Goal: Task Accomplishment & Management: Use online tool/utility

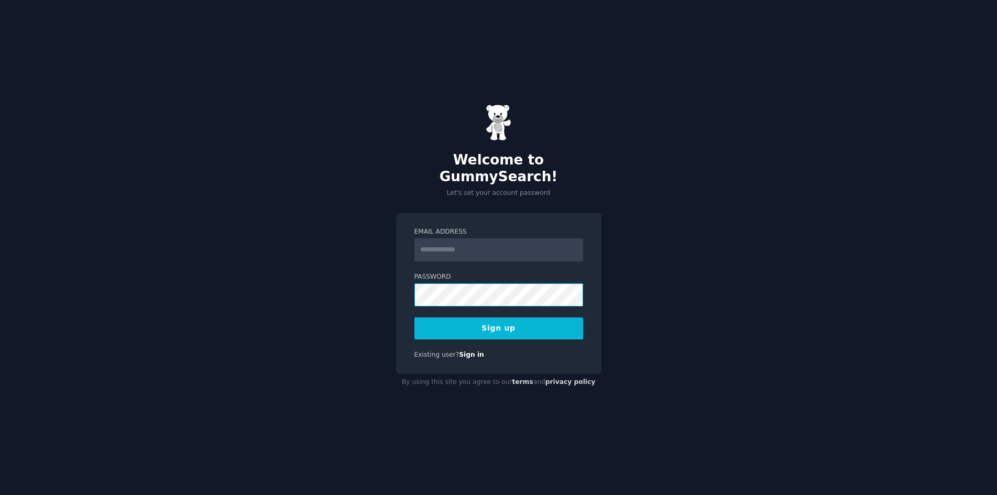
click at [0, 495] on com-1password-button at bounding box center [0, 495] width 0 height 0
click at [462, 247] on input "Email Address" at bounding box center [498, 249] width 169 height 23
type input "**********"
click at [494, 319] on button "Sign up" at bounding box center [498, 328] width 169 height 22
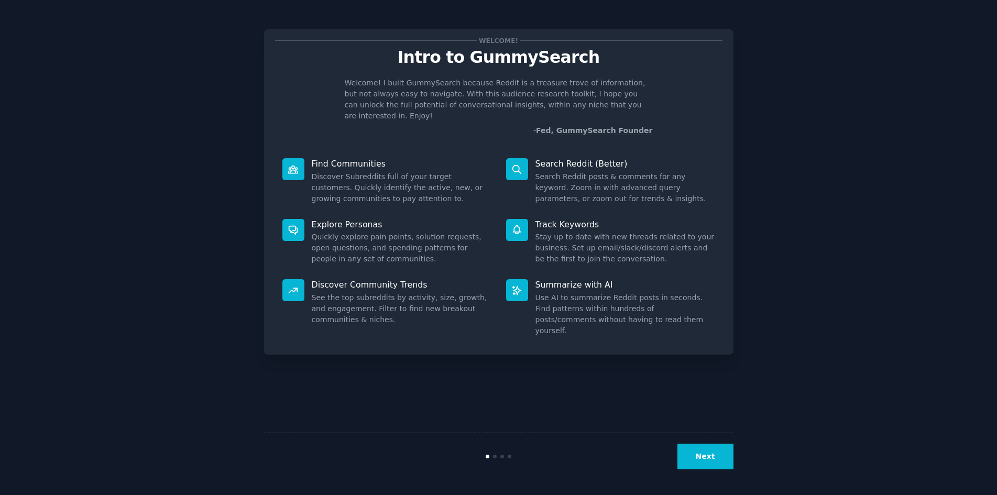
click at [711, 454] on button "Next" at bounding box center [705, 457] width 56 height 26
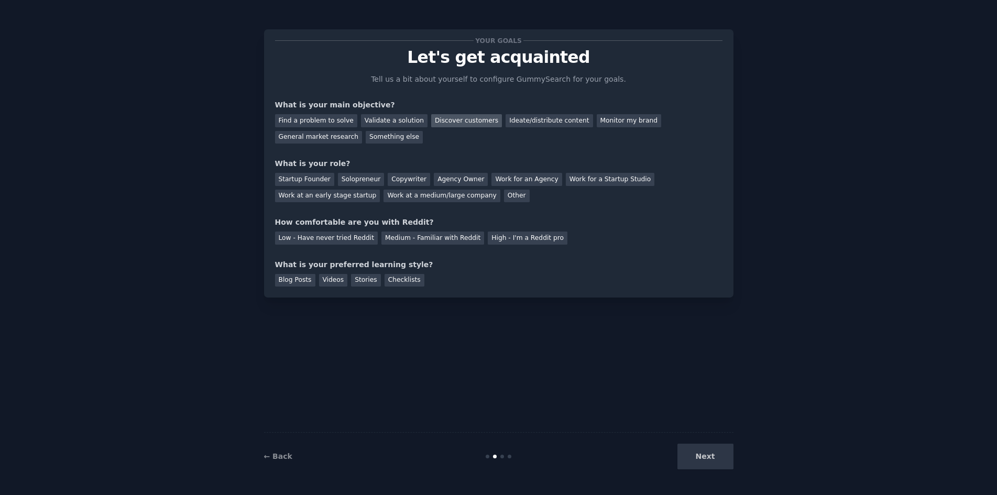
click at [436, 119] on div "Discover customers" at bounding box center [466, 120] width 71 height 13
click at [543, 125] on div "Ideate/distribute content" at bounding box center [549, 120] width 87 height 13
click at [456, 120] on div "Discover customers" at bounding box center [466, 120] width 71 height 13
click at [402, 119] on div "Validate a solution" at bounding box center [394, 120] width 67 height 13
click at [315, 180] on div "Startup Founder" at bounding box center [304, 179] width 59 height 13
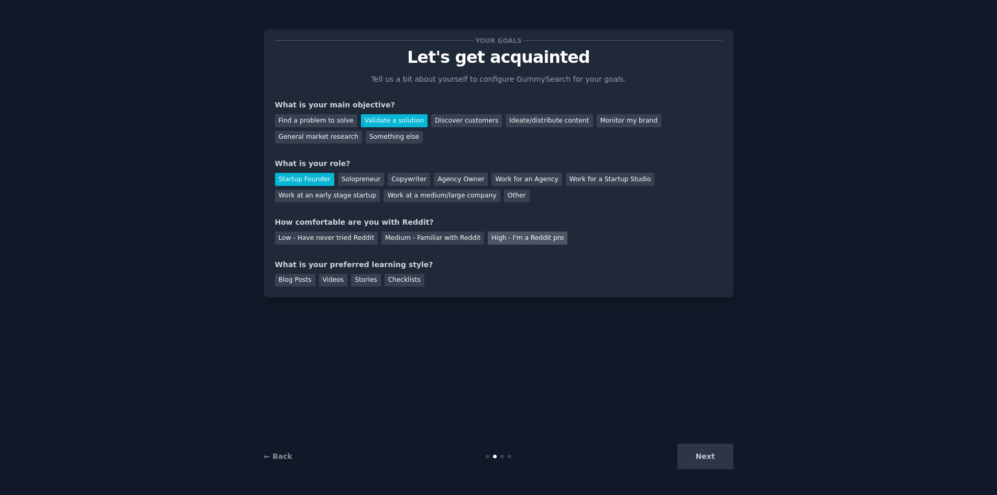
click at [510, 239] on div "High - I'm a Reddit pro" at bounding box center [528, 238] width 80 height 13
click at [451, 239] on div "Medium - Familiar with Reddit" at bounding box center [432, 238] width 103 height 13
click at [303, 284] on div "Blog Posts" at bounding box center [295, 280] width 40 height 13
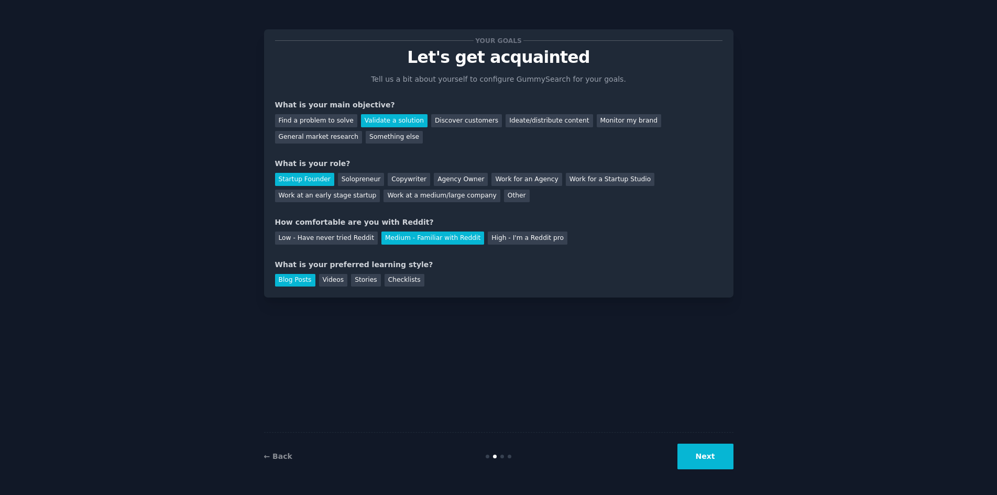
click at [695, 455] on button "Next" at bounding box center [705, 457] width 56 height 26
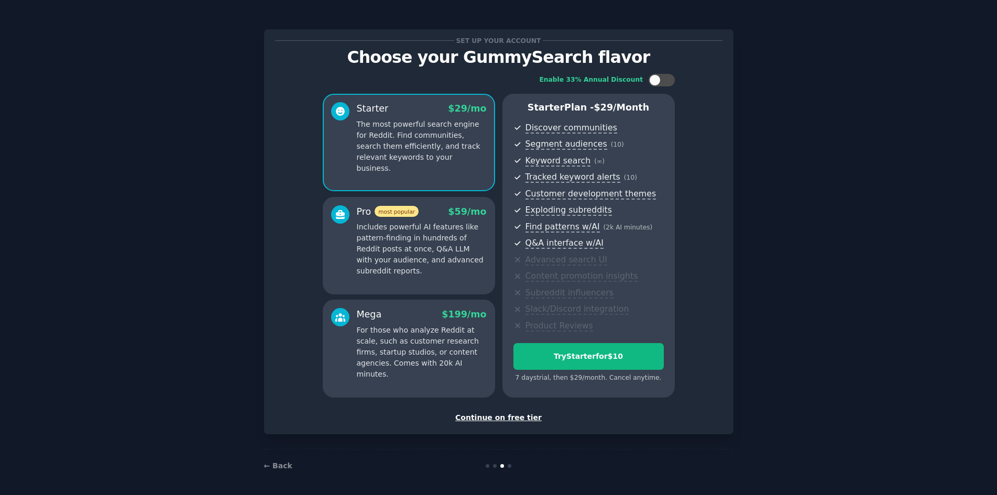
click at [518, 414] on div "Continue on free tier" at bounding box center [498, 417] width 447 height 11
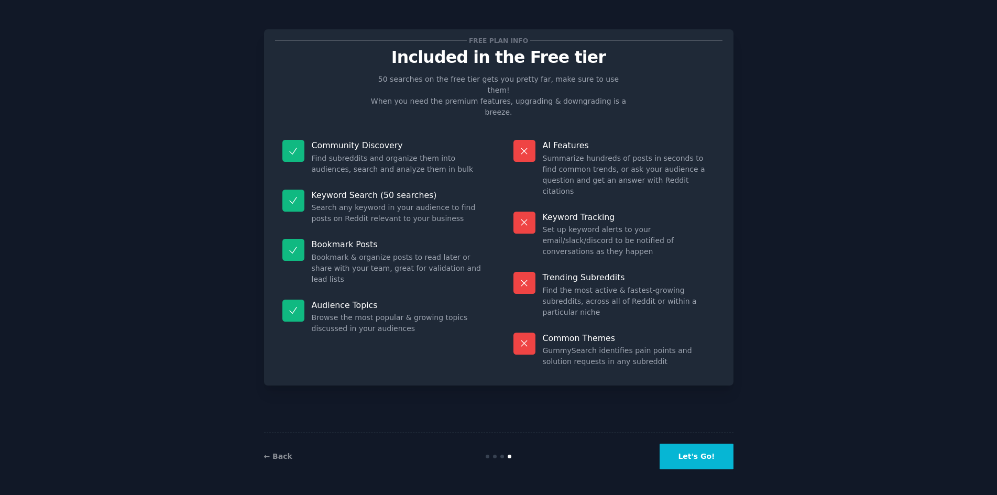
click at [703, 463] on button "Let's Go!" at bounding box center [696, 457] width 73 height 26
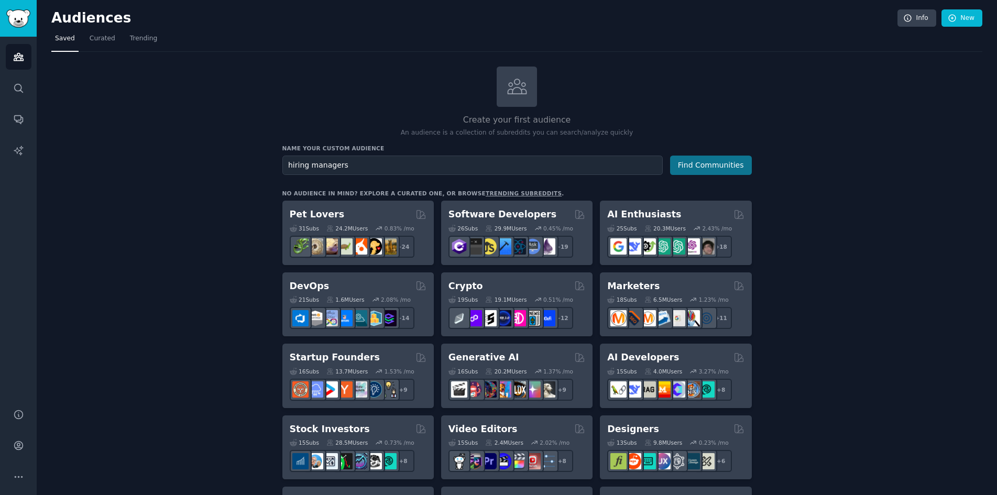
type input "hiring managers"
click at [725, 167] on button "Find Communities" at bounding box center [711, 165] width 82 height 19
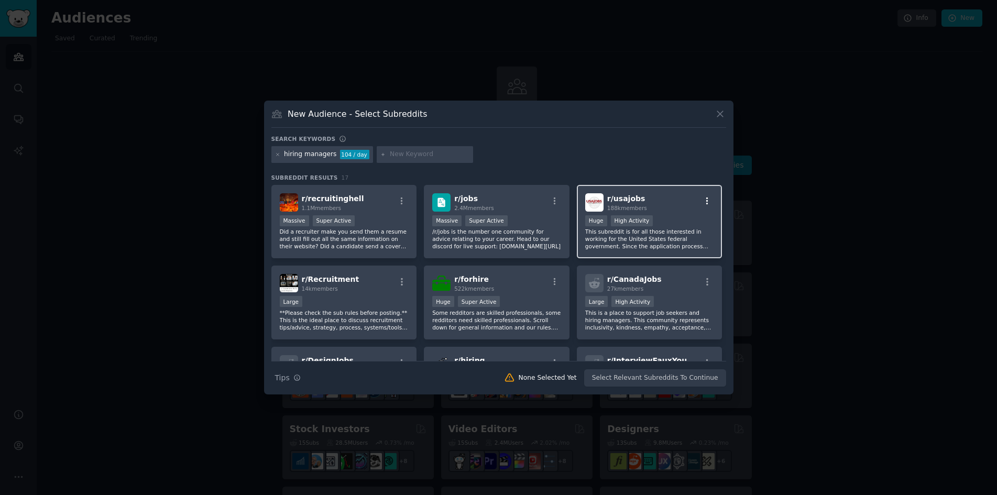
click at [703, 203] on icon "button" at bounding box center [707, 200] width 9 height 9
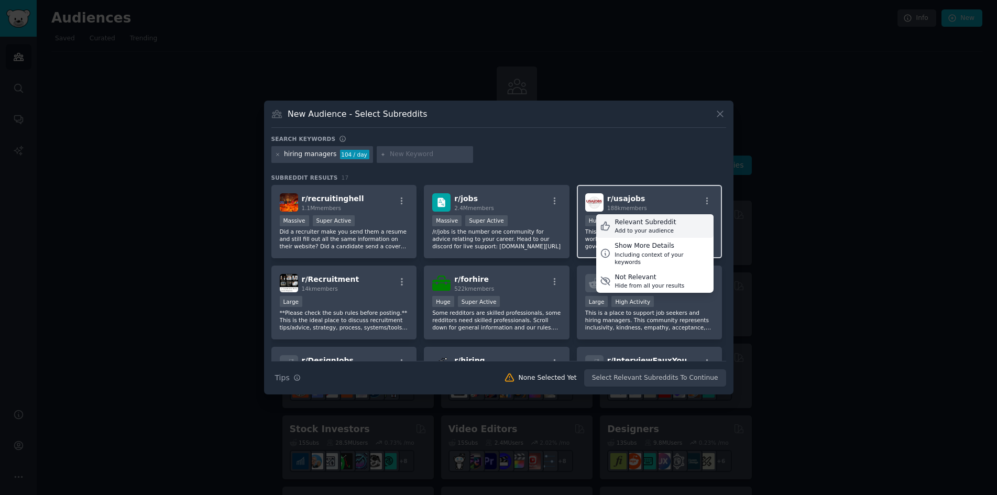
click at [655, 228] on div "Add to your audience" at bounding box center [645, 230] width 61 height 7
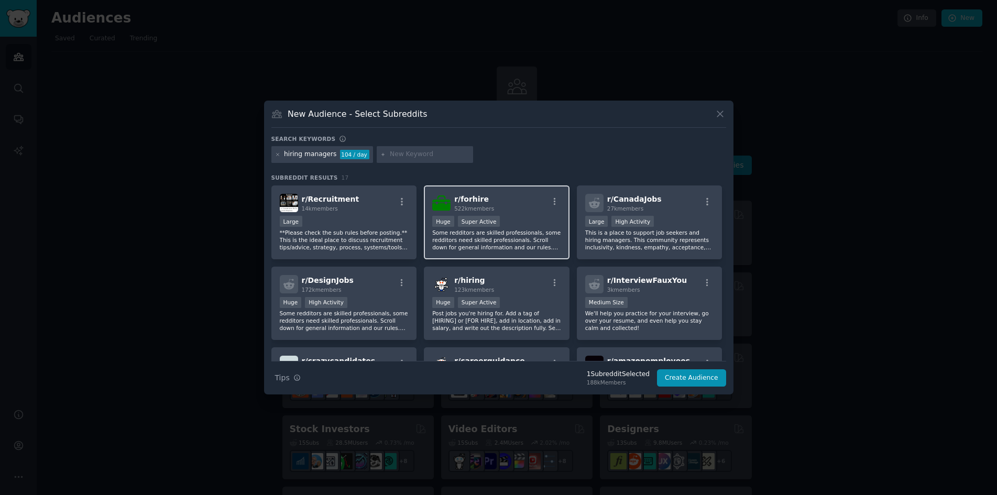
scroll to position [81, 0]
click at [551, 284] on icon "button" at bounding box center [554, 282] width 9 height 9
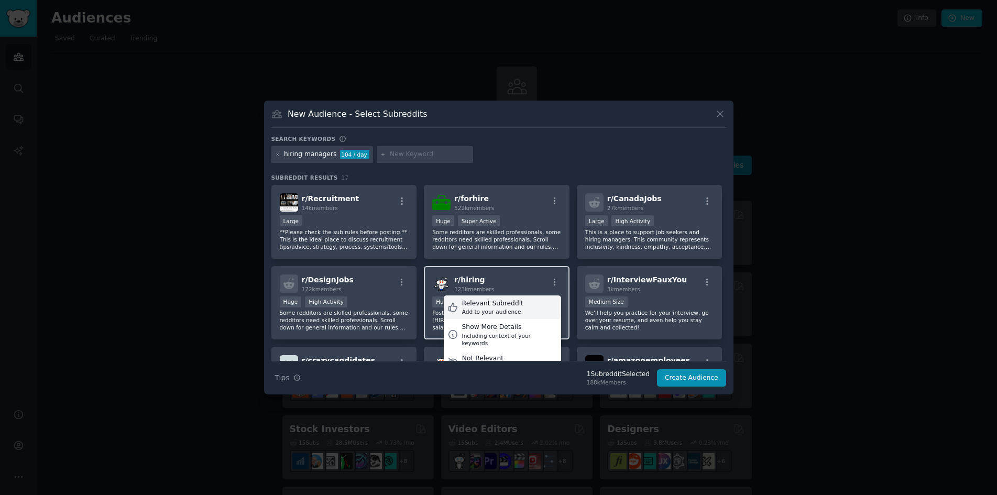
click at [507, 306] on div "Relevant Subreddit" at bounding box center [492, 303] width 61 height 9
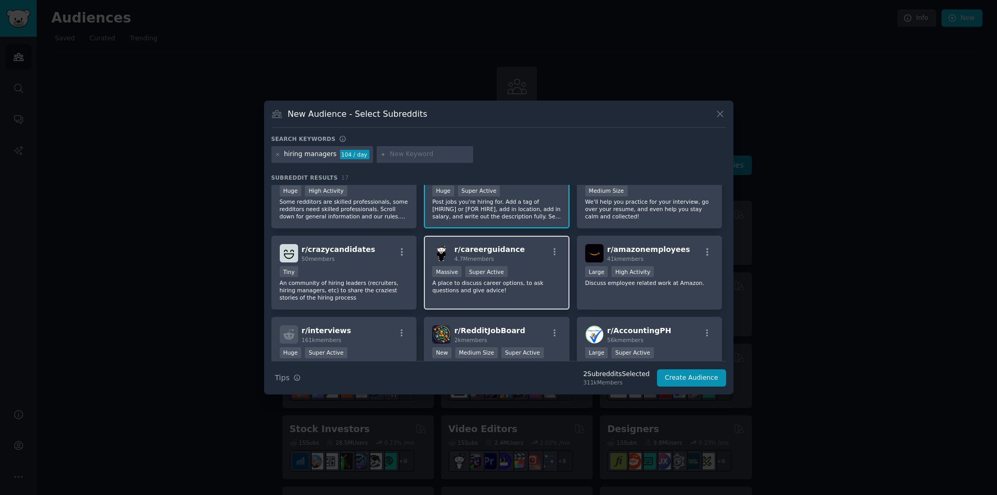
scroll to position [217, 0]
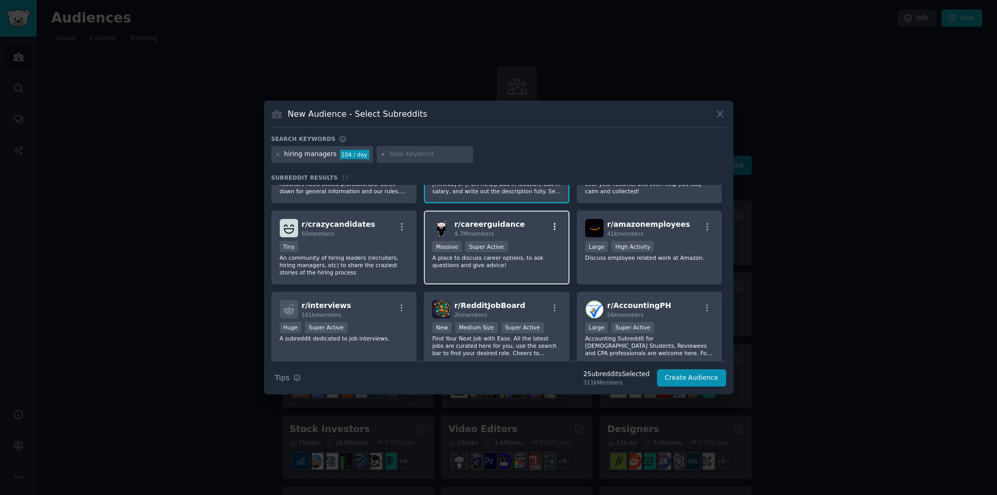
click at [554, 226] on icon "button" at bounding box center [555, 226] width 2 height 7
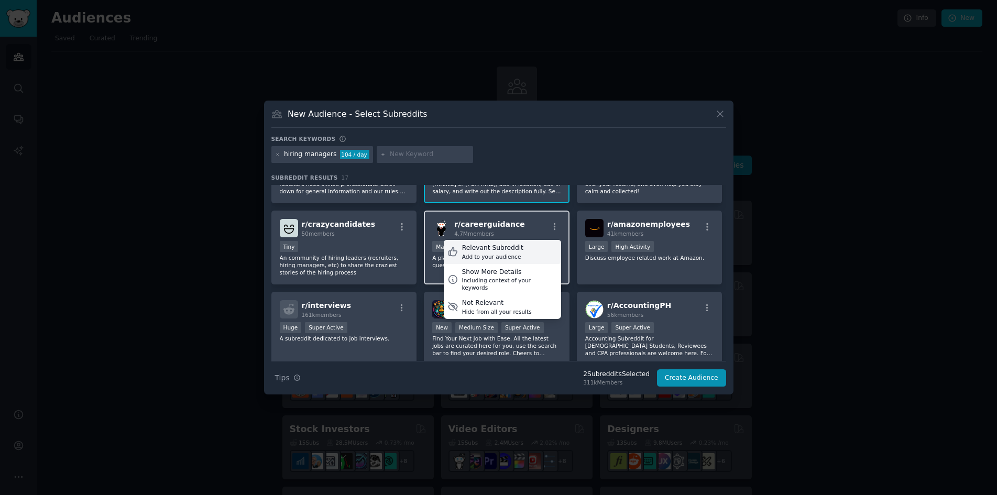
click at [531, 248] on div "Relevant Subreddit Add to your audience" at bounding box center [502, 252] width 117 height 24
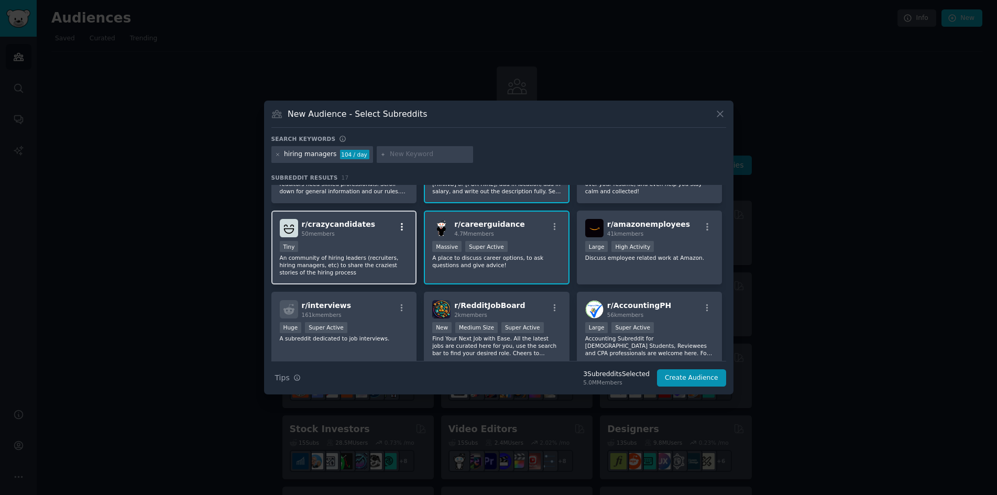
click at [399, 227] on icon "button" at bounding box center [401, 226] width 9 height 9
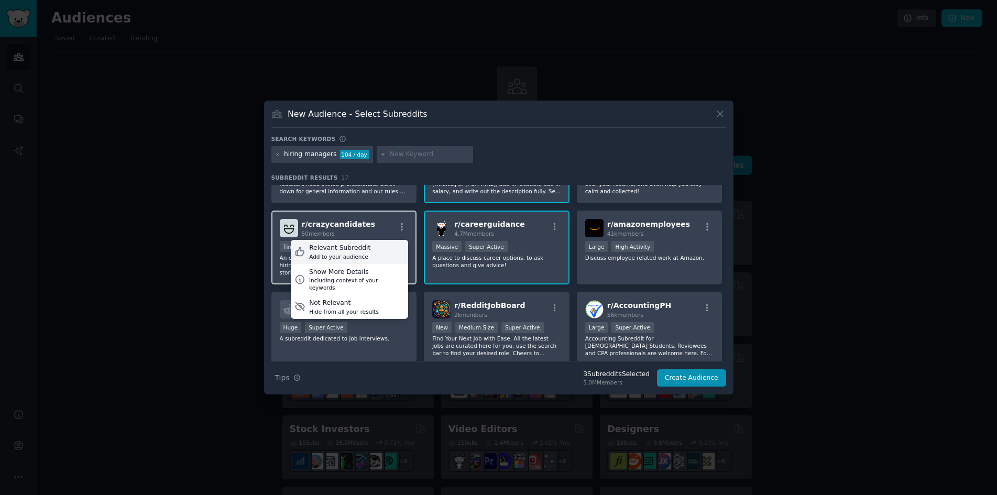
click at [380, 246] on div "Relevant Subreddit Add to your audience" at bounding box center [349, 252] width 117 height 24
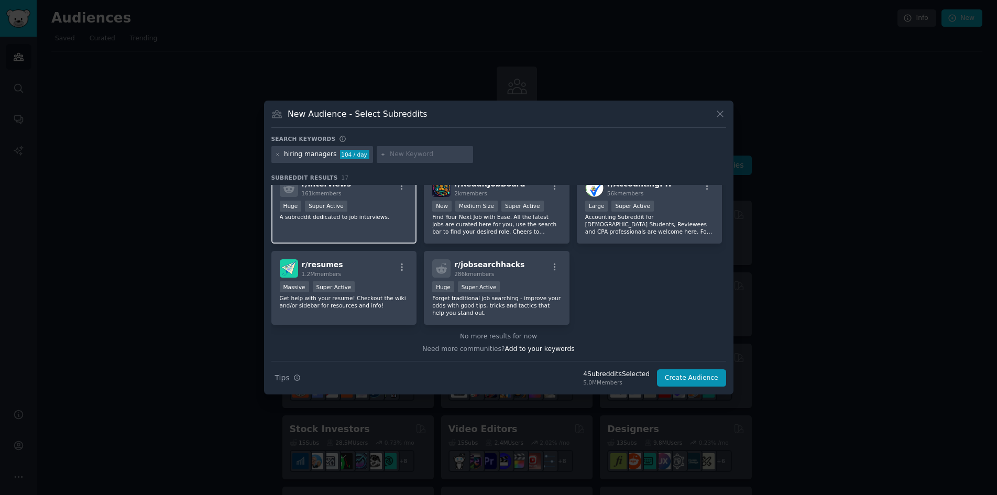
scroll to position [339, 0]
click at [397, 268] on icon "button" at bounding box center [401, 266] width 9 height 9
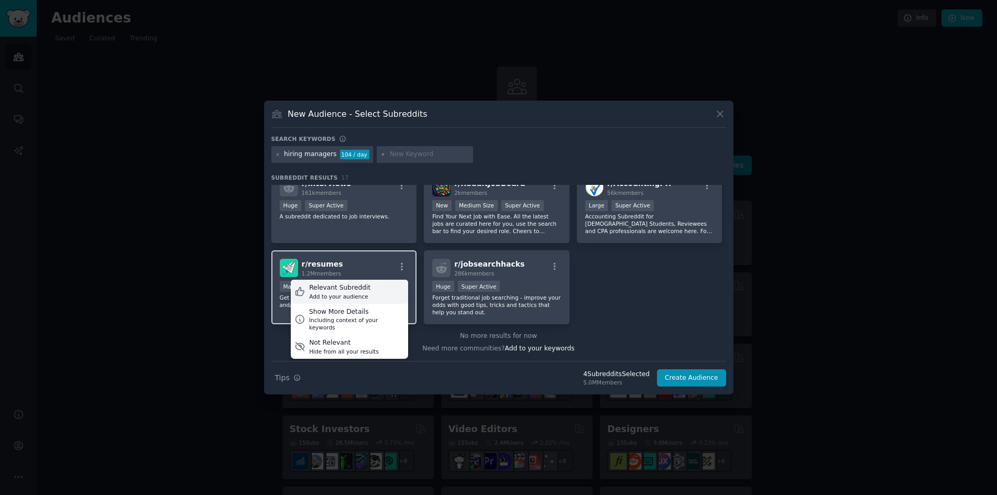
click at [381, 292] on div "Relevant Subreddit Add to your audience" at bounding box center [349, 292] width 117 height 24
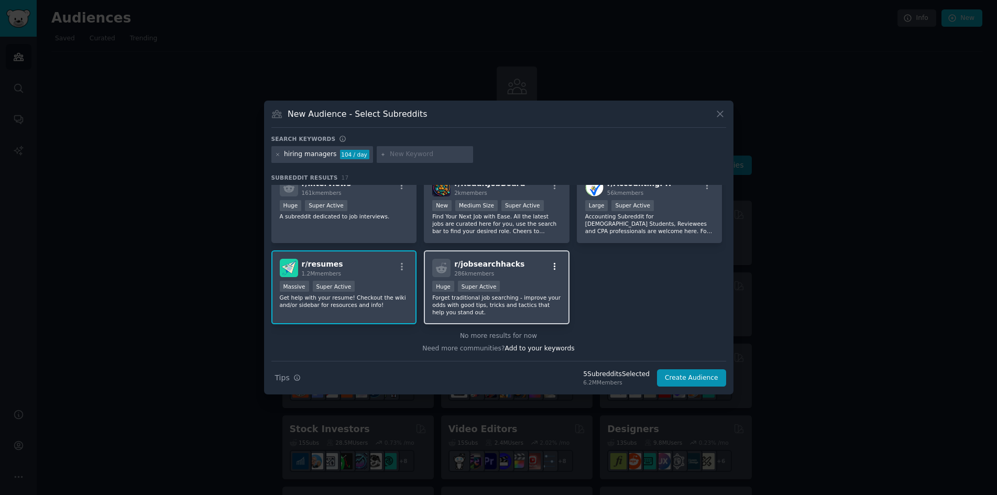
click at [553, 268] on icon "button" at bounding box center [554, 266] width 9 height 9
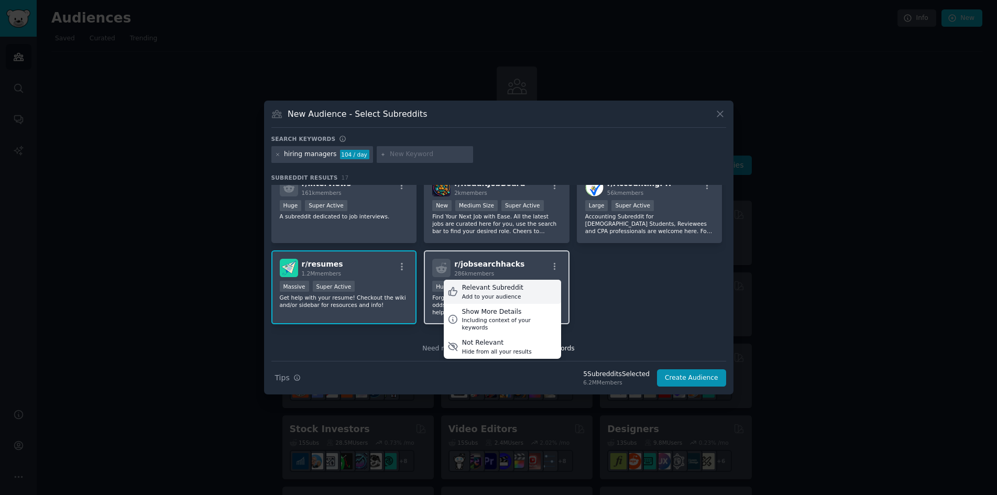
click at [510, 293] on div "Add to your audience" at bounding box center [492, 296] width 61 height 7
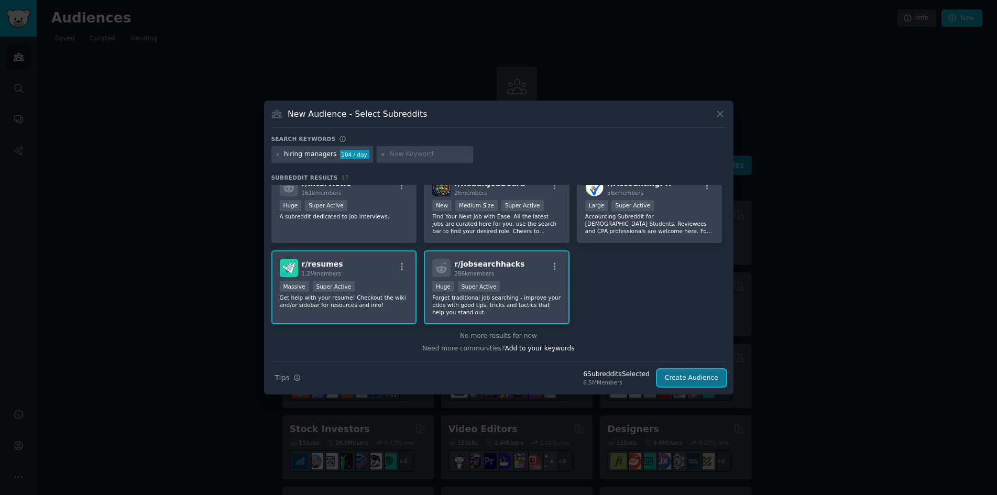
click at [684, 381] on button "Create Audience" at bounding box center [691, 378] width 69 height 18
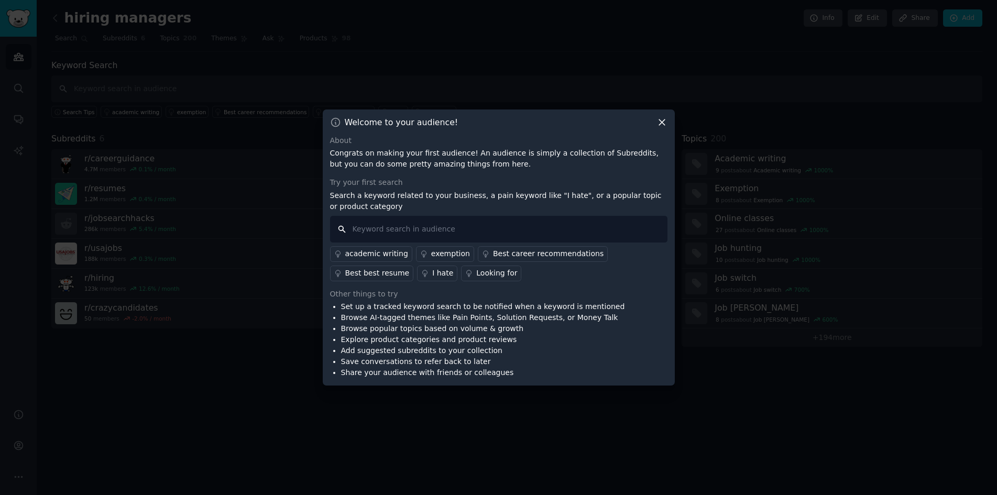
click at [436, 228] on input "text" at bounding box center [498, 229] width 337 height 27
type input "AI resume"
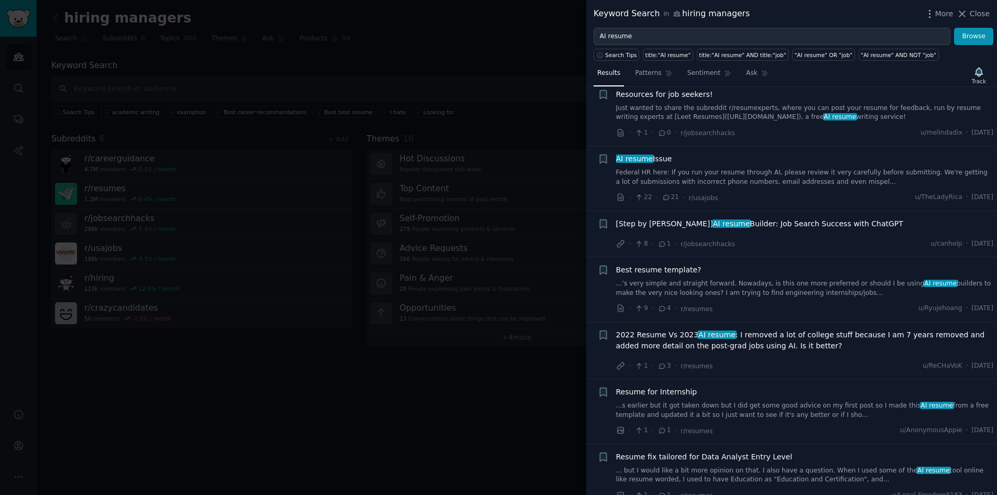
scroll to position [5676, 0]
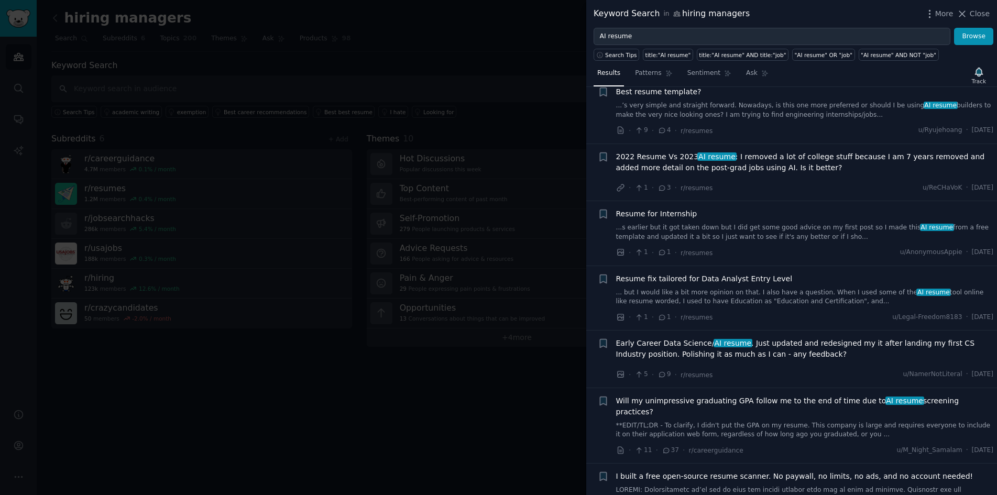
click at [484, 440] on div at bounding box center [498, 247] width 997 height 495
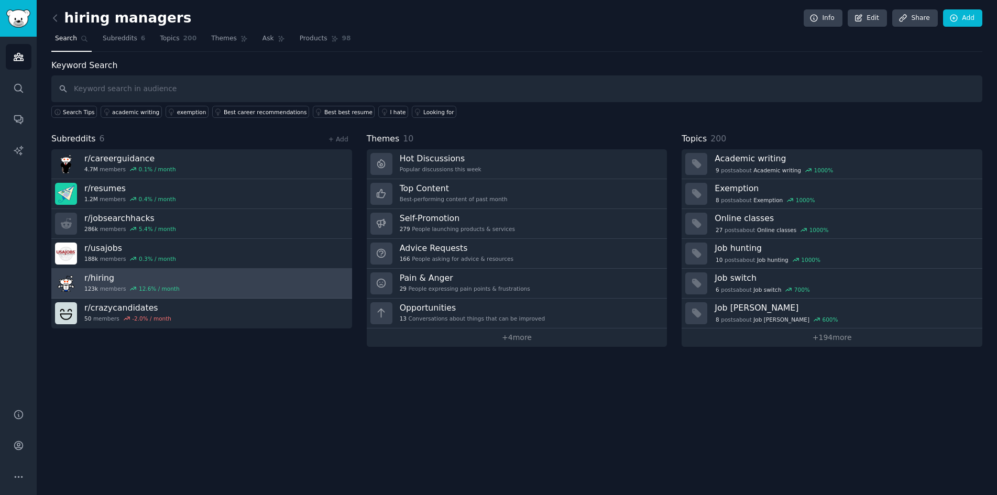
click at [249, 295] on link "r/ hiring 123k members 12.6 % / month" at bounding box center [201, 284] width 301 height 30
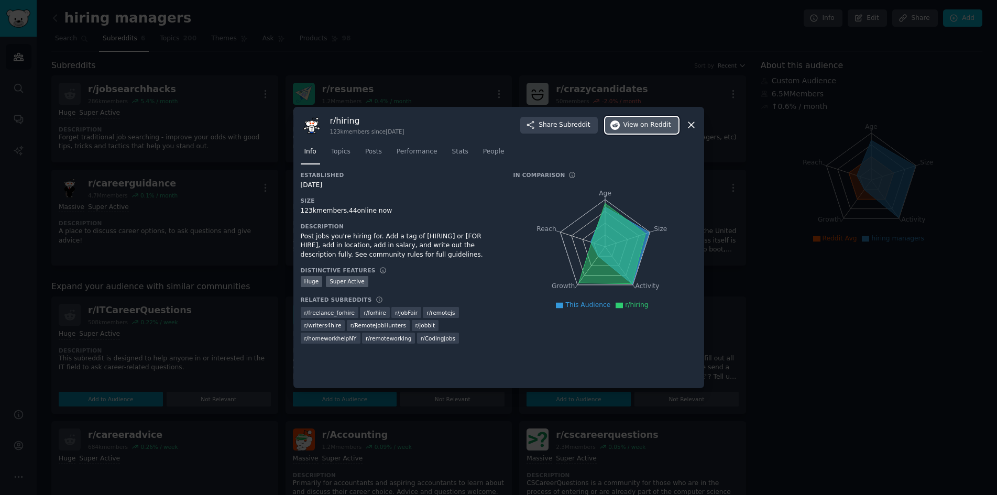
click at [656, 123] on span "on Reddit" at bounding box center [655, 125] width 30 height 9
click at [695, 127] on icon at bounding box center [691, 124] width 11 height 11
